Goal: Task Accomplishment & Management: Use online tool/utility

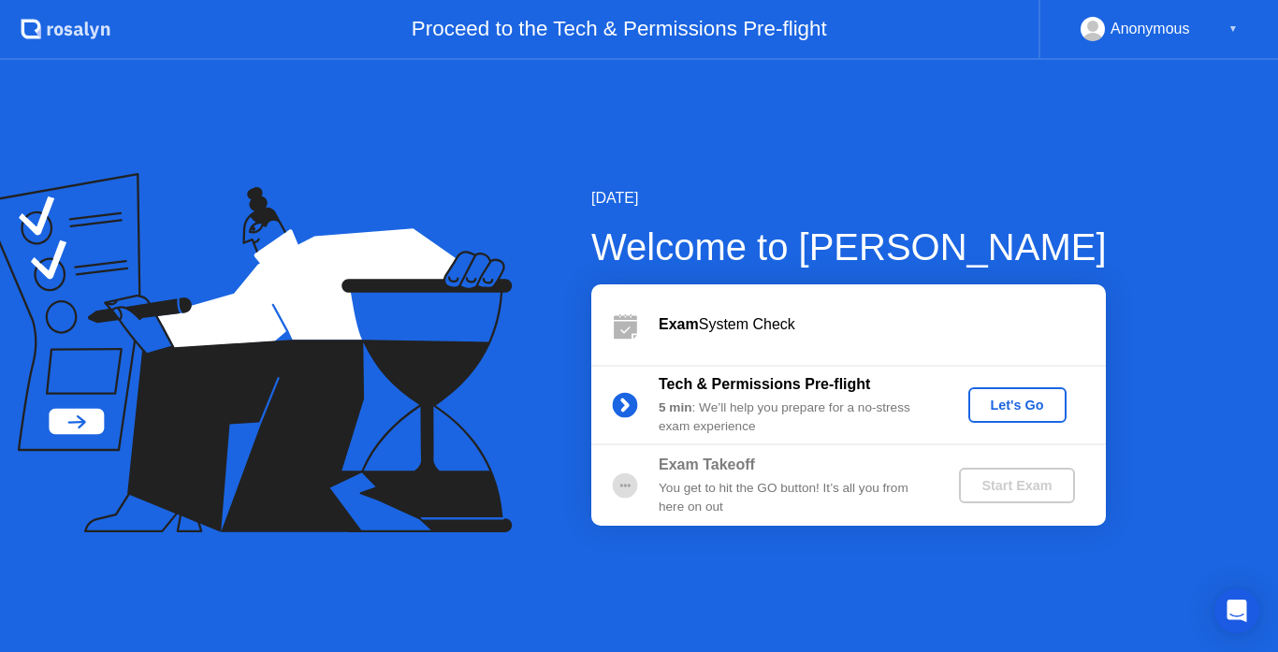
click at [990, 401] on div "Let's Go" at bounding box center [1017, 405] width 83 height 15
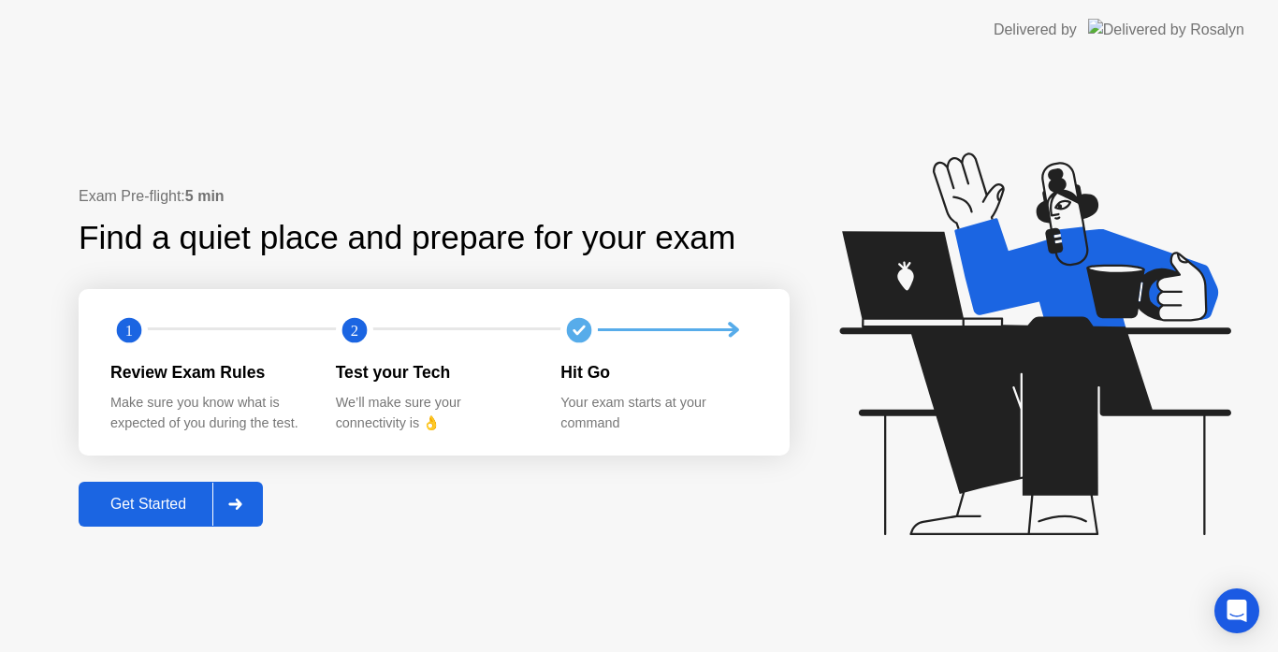
click at [157, 497] on div "Get Started" at bounding box center [148, 504] width 128 height 17
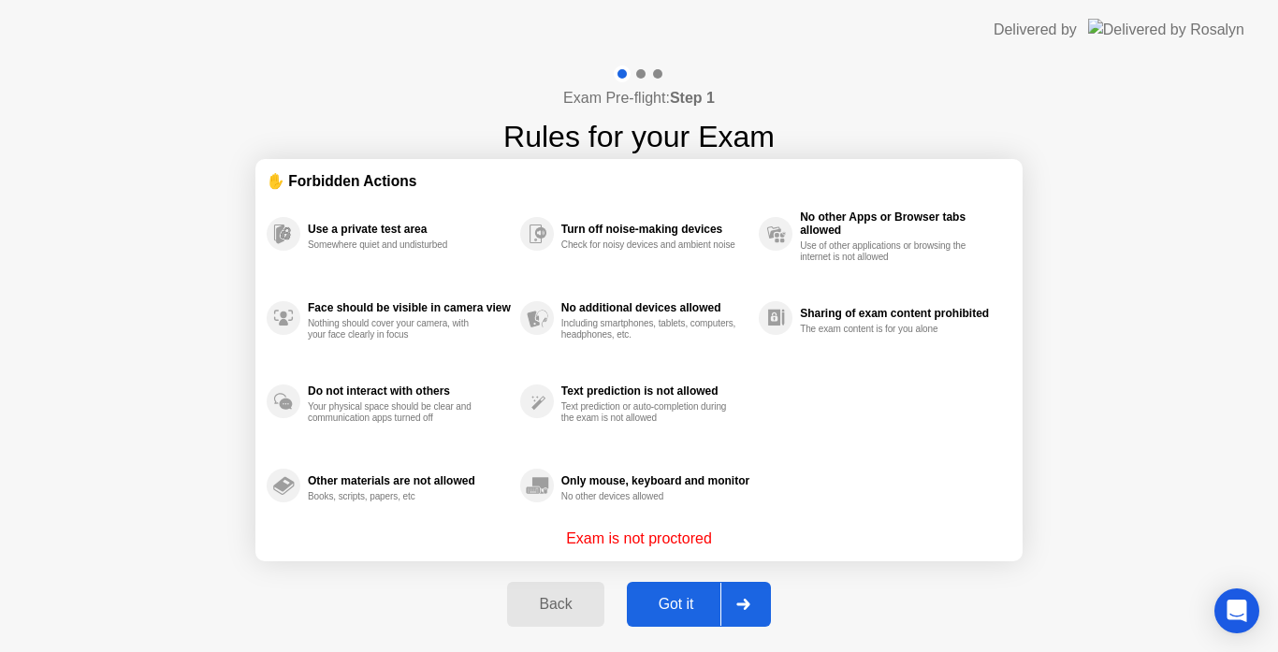
click at [636, 537] on p "Exam is not proctored" at bounding box center [639, 539] width 146 height 22
click at [672, 596] on div "Got it" at bounding box center [676, 604] width 88 height 17
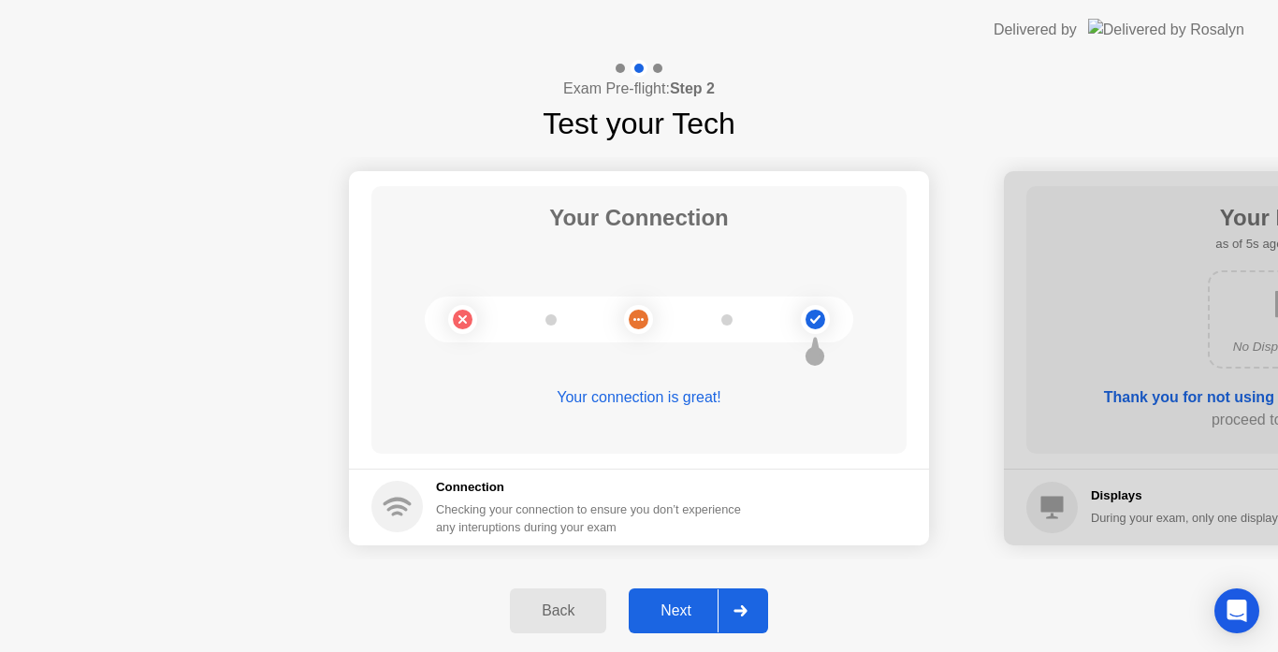
click at [655, 624] on button "Next" at bounding box center [698, 610] width 139 height 45
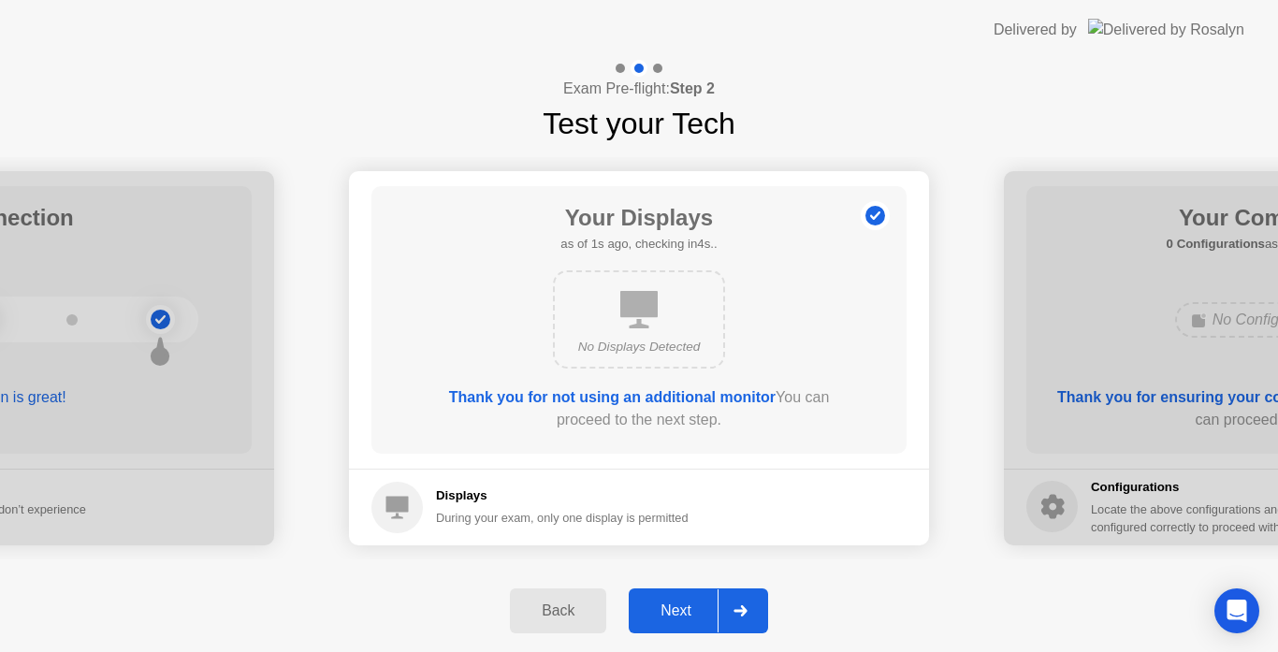
click at [653, 613] on div "Next" at bounding box center [675, 610] width 83 height 17
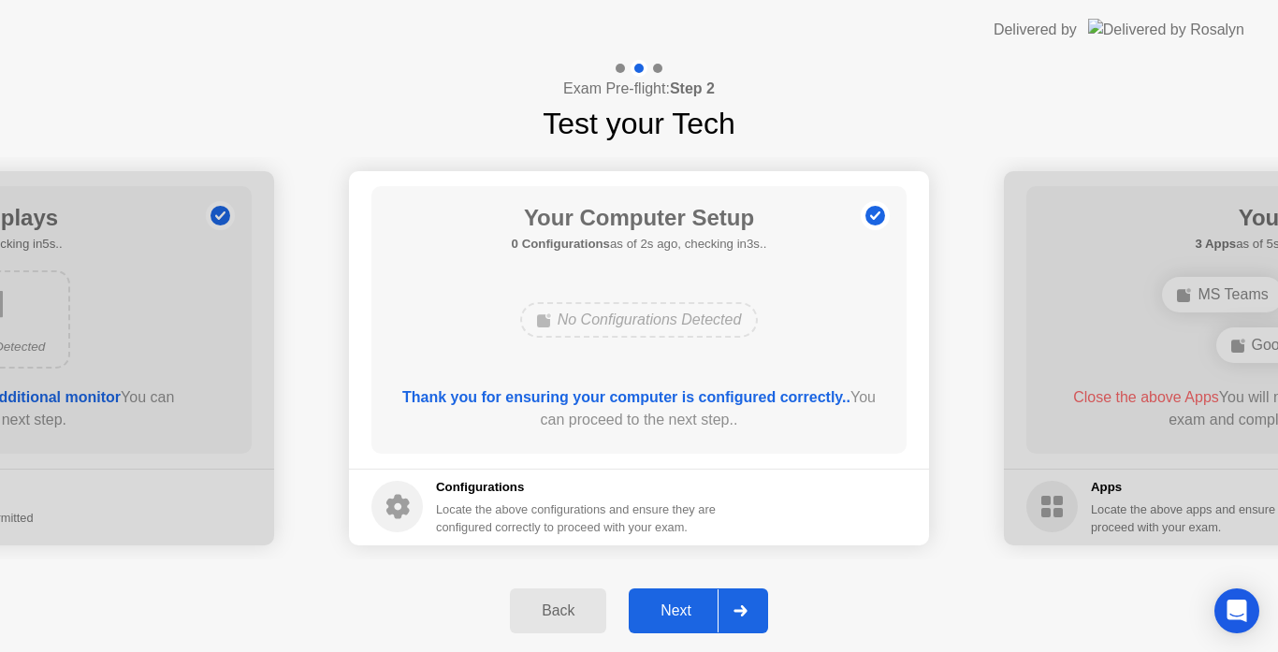
click at [653, 613] on div "Next" at bounding box center [675, 610] width 83 height 17
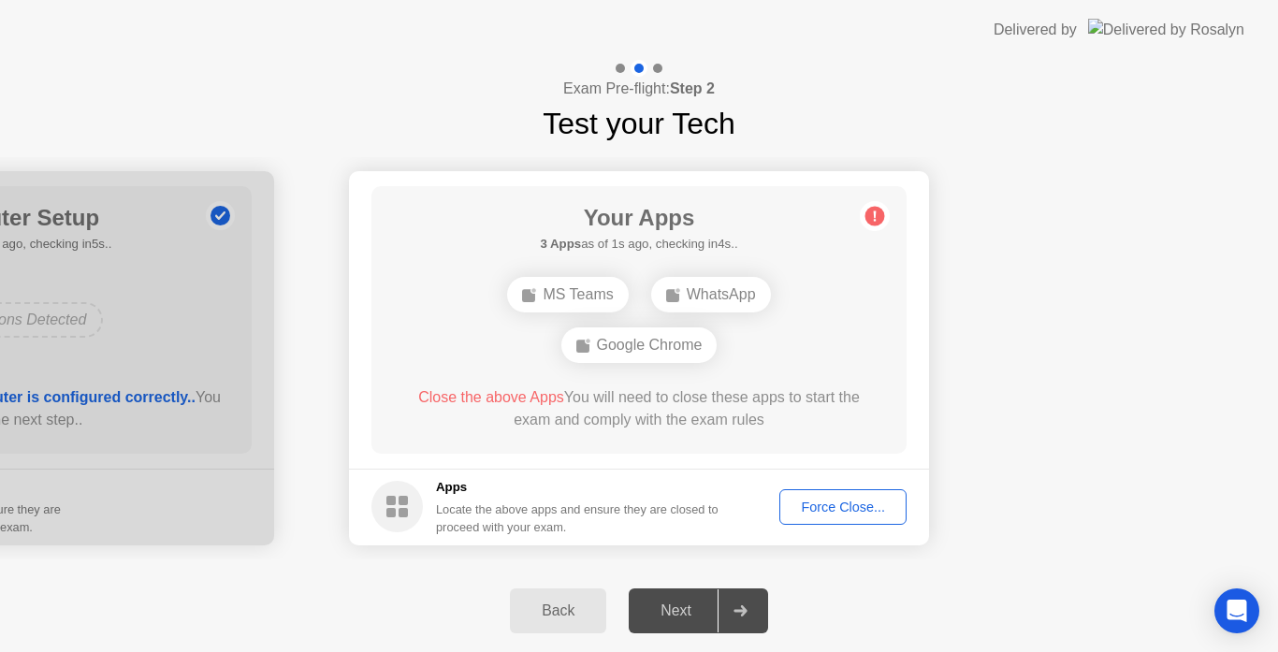
click at [824, 504] on div "Force Close..." at bounding box center [843, 506] width 114 height 15
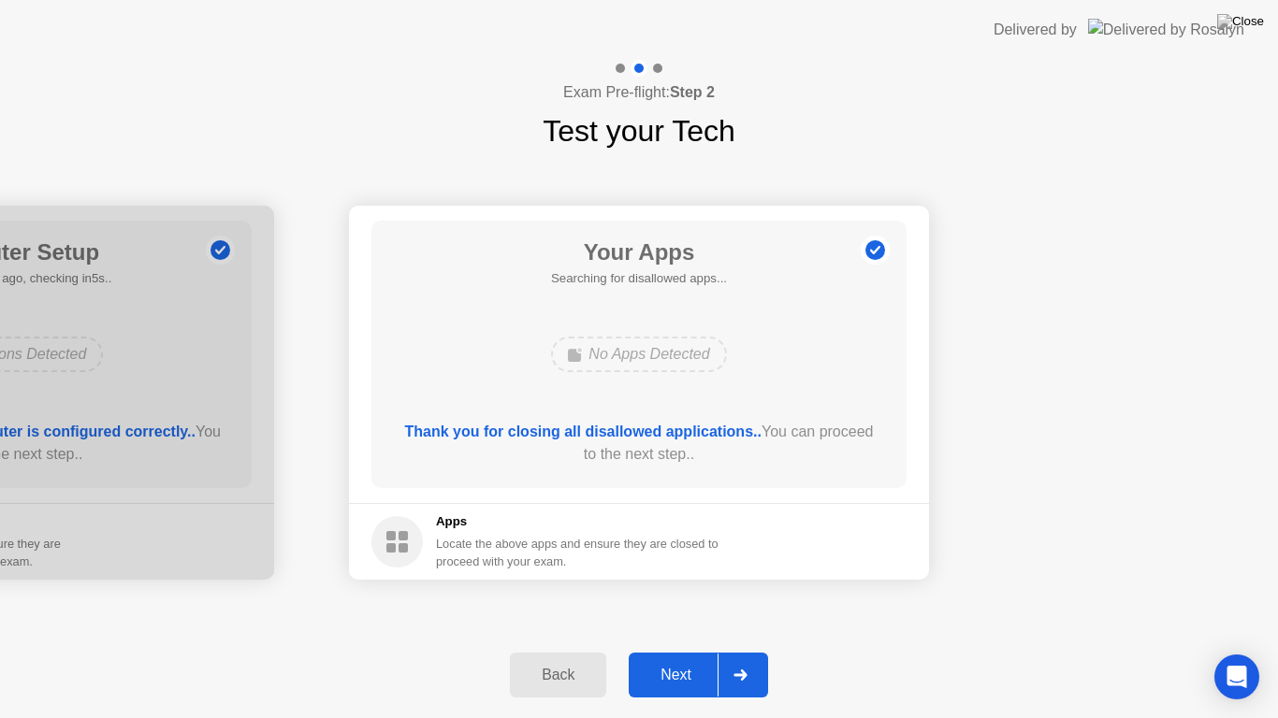
click at [662, 651] on button "Next" at bounding box center [698, 675] width 139 height 45
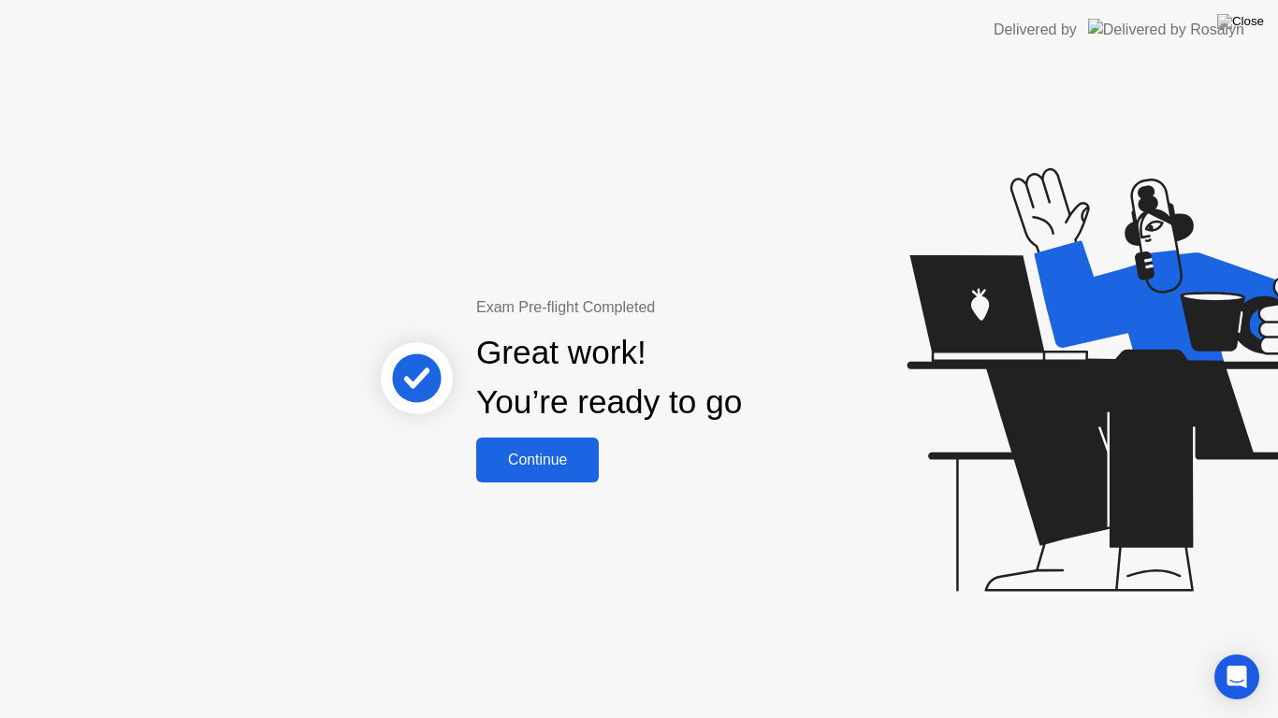
click at [512, 455] on div "Continue" at bounding box center [537, 460] width 111 height 17
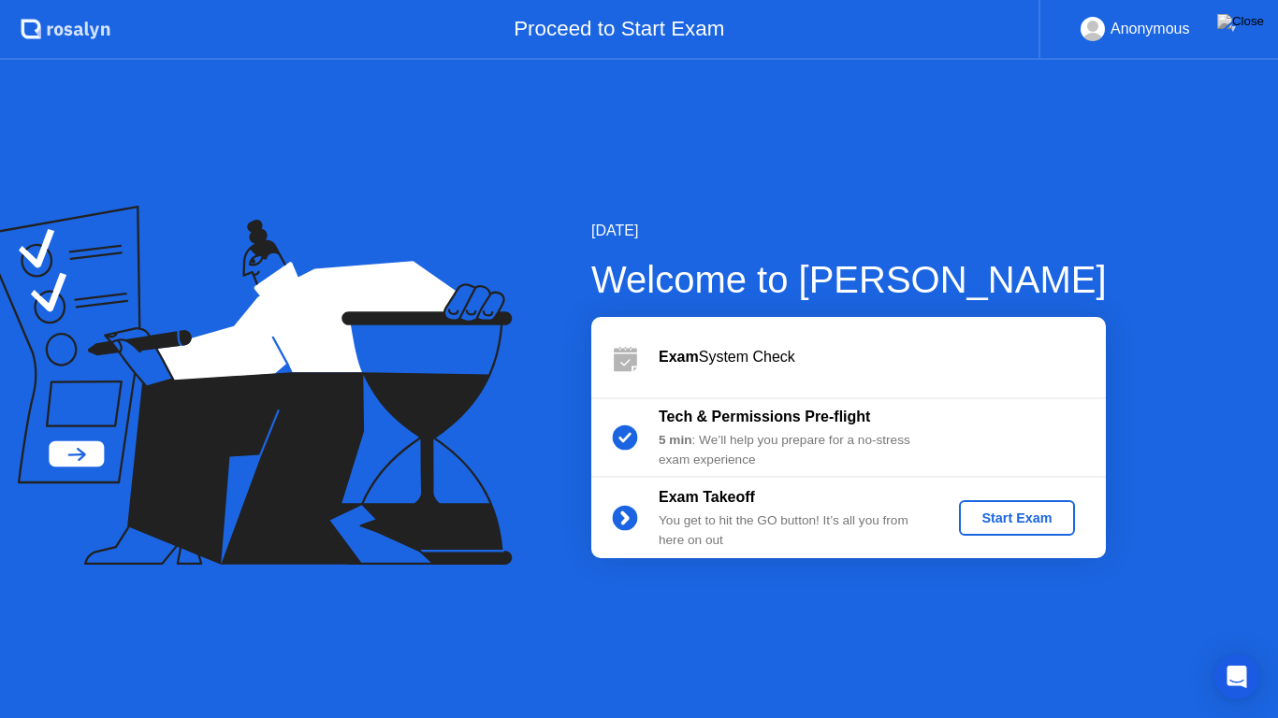
click at [1018, 513] on div "Start Exam" at bounding box center [1016, 518] width 100 height 15
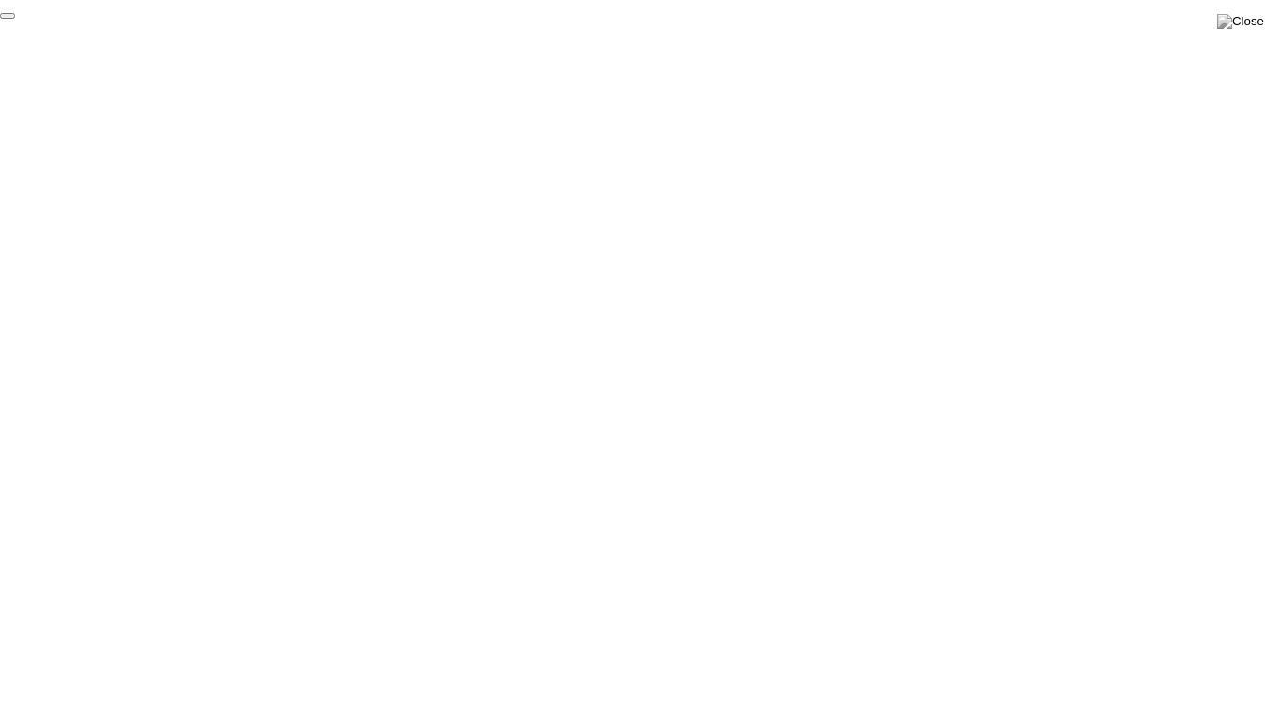
click div "End Proctoring Session"
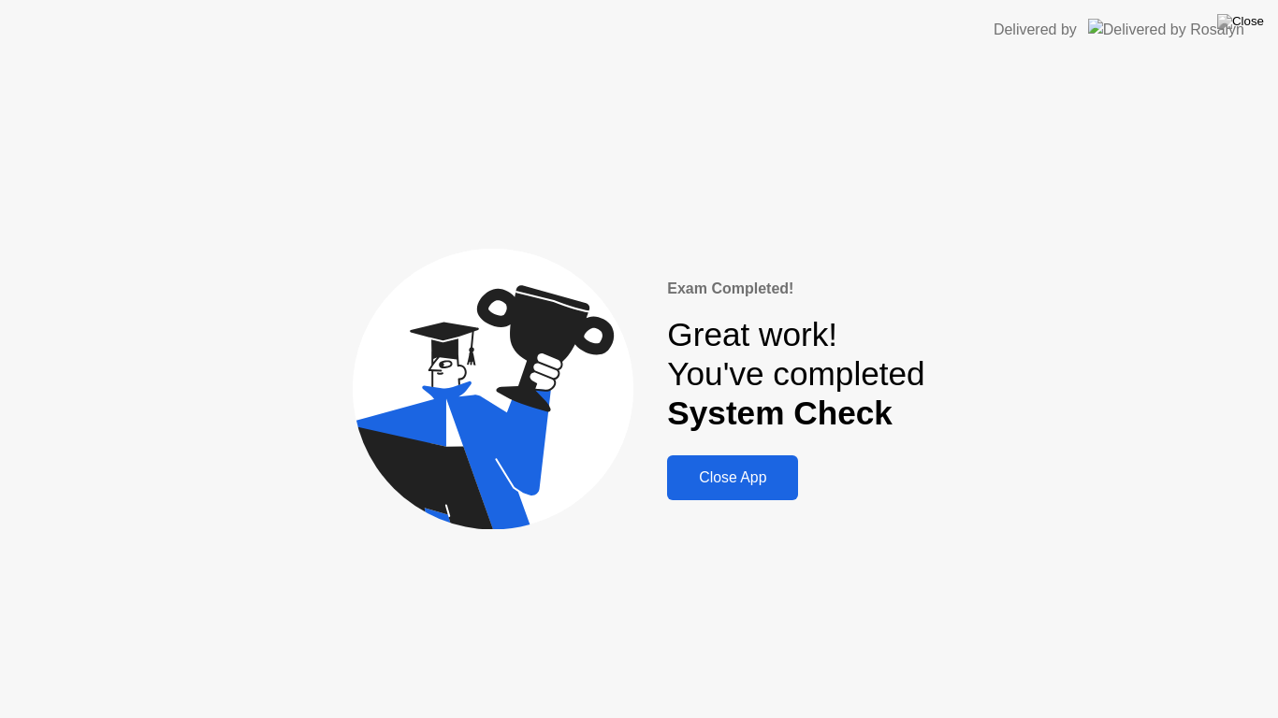
click at [730, 472] on div "Close App" at bounding box center [732, 478] width 120 height 17
